Goal: Task Accomplishment & Management: Use online tool/utility

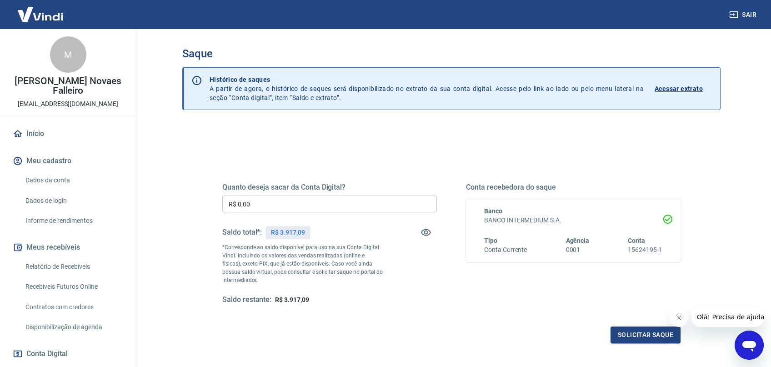
click at [289, 208] on input "R$ 0,00" at bounding box center [329, 204] width 215 height 17
type input "R$ 3.917,09"
click at [653, 331] on button "Solicitar saque" at bounding box center [646, 335] width 70 height 17
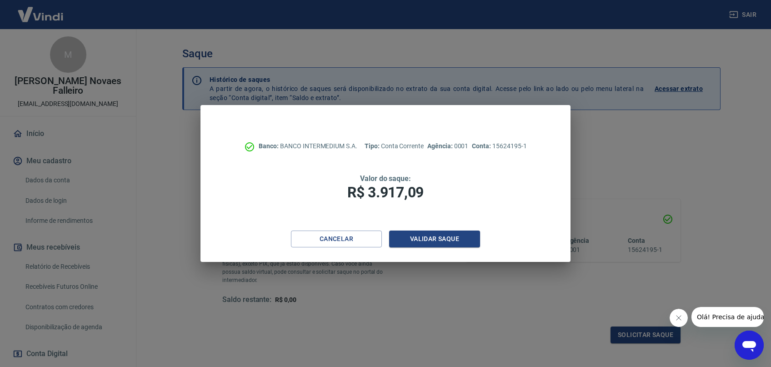
click at [225, 199] on div "Banco: BANCO INTERMEDIUM S.A. Tipo: Conta Corrente Agência: 0001 Conta: 1562419…" at bounding box center [386, 168] width 370 height 126
click at [416, 242] on button "Validar saque" at bounding box center [434, 239] width 91 height 17
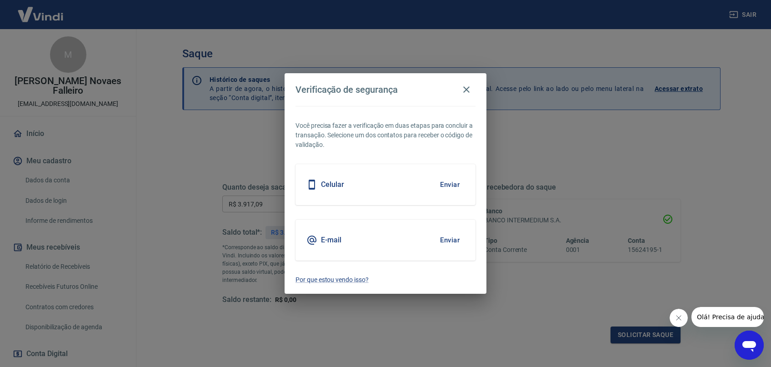
click at [454, 186] on button "Enviar" at bounding box center [450, 184] width 30 height 19
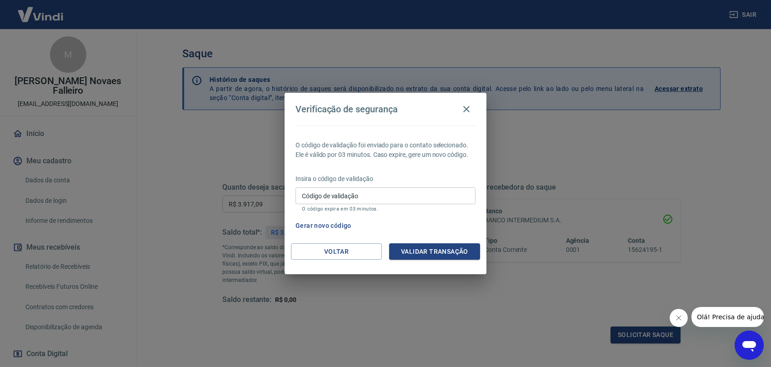
click at [419, 203] on input "Código de validação" at bounding box center [386, 195] width 180 height 17
type input "212571"
click at [410, 247] on button "Validar transação" at bounding box center [434, 251] width 91 height 17
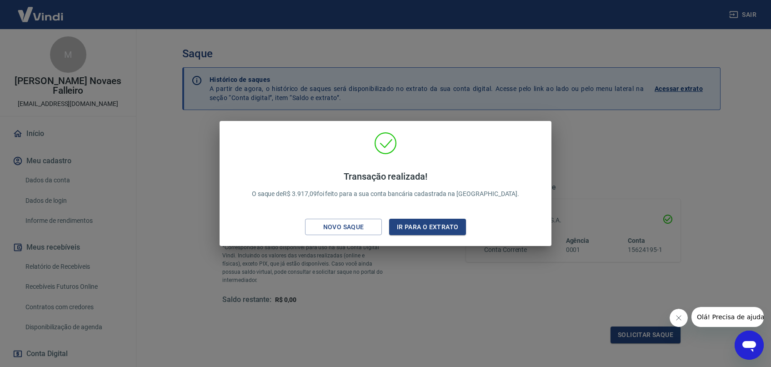
drag, startPoint x: 355, startPoint y: 229, endPoint x: 332, endPoint y: 220, distance: 25.3
click at [355, 229] on div "Novo saque" at bounding box center [344, 227] width 63 height 11
